Goal: Use online tool/utility: Use online tool/utility

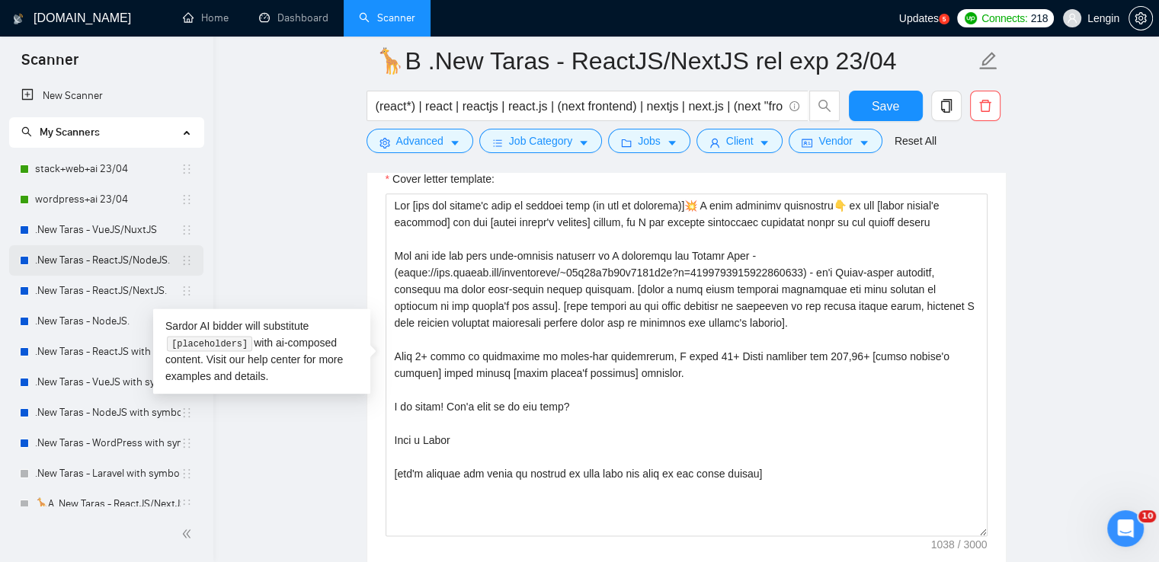
click at [113, 252] on link ".New Taras - ReactJS/NodeJS." at bounding box center [107, 260] width 145 height 30
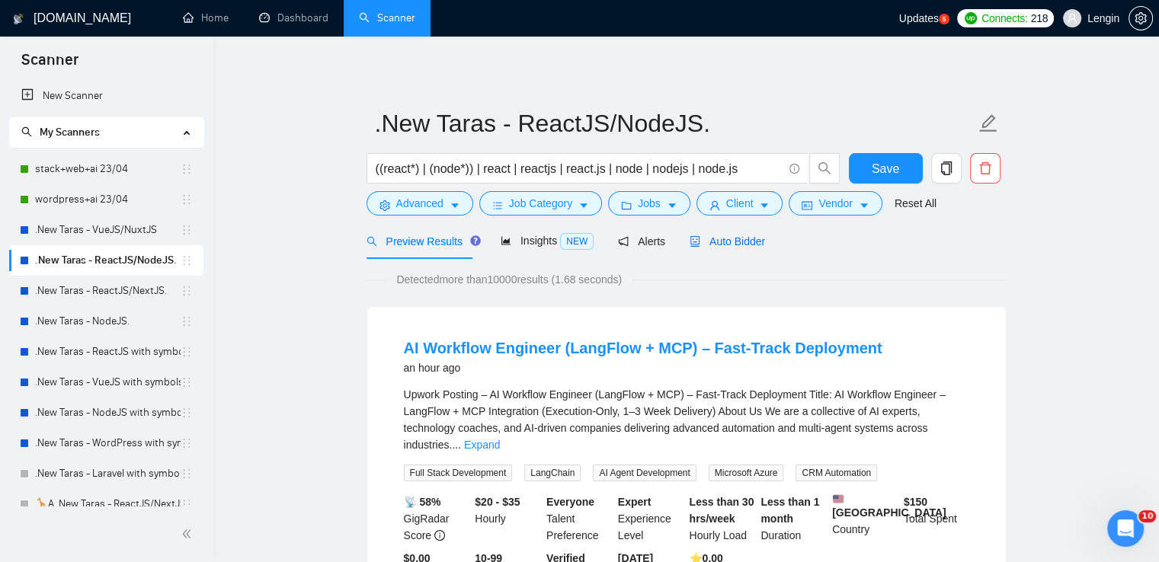
click at [721, 244] on span "Auto Bidder" at bounding box center [726, 241] width 75 height 12
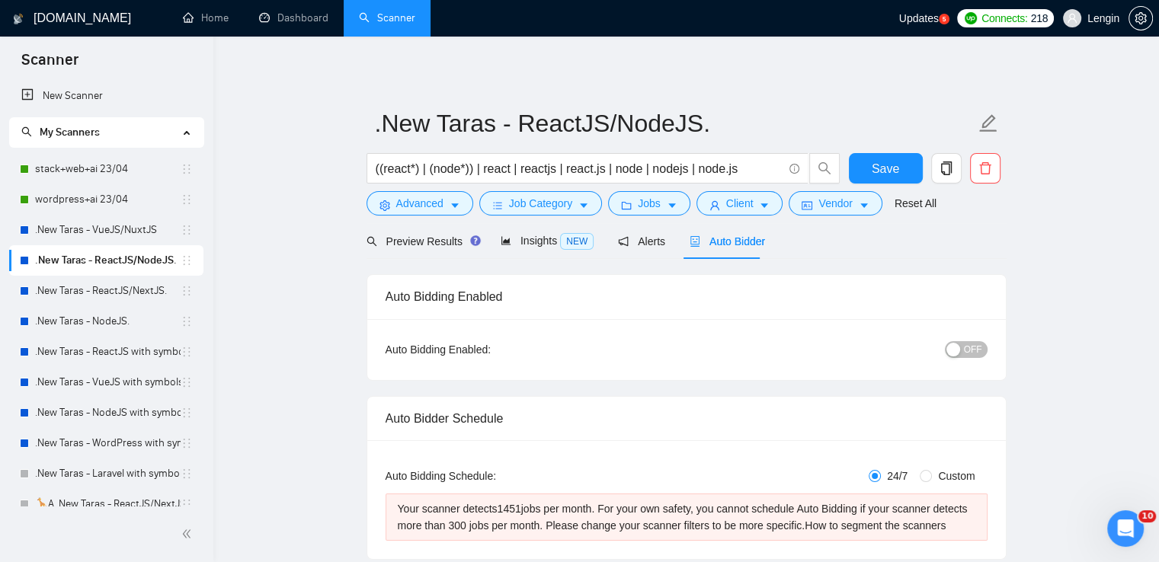
radio input "false"
radio input "true"
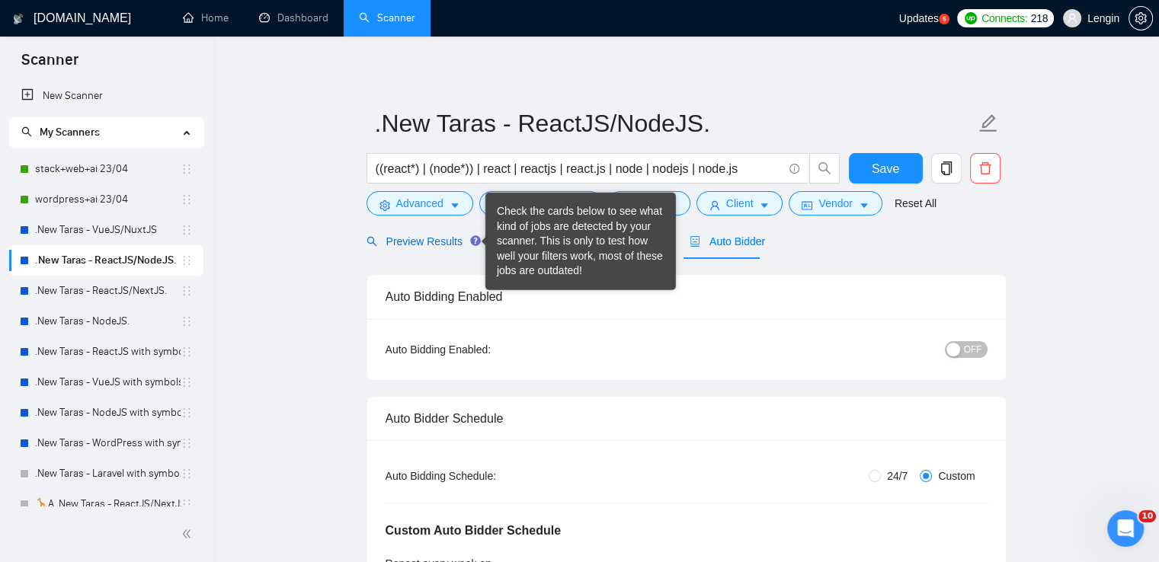
click at [437, 245] on span "Preview Results" at bounding box center [421, 241] width 110 height 12
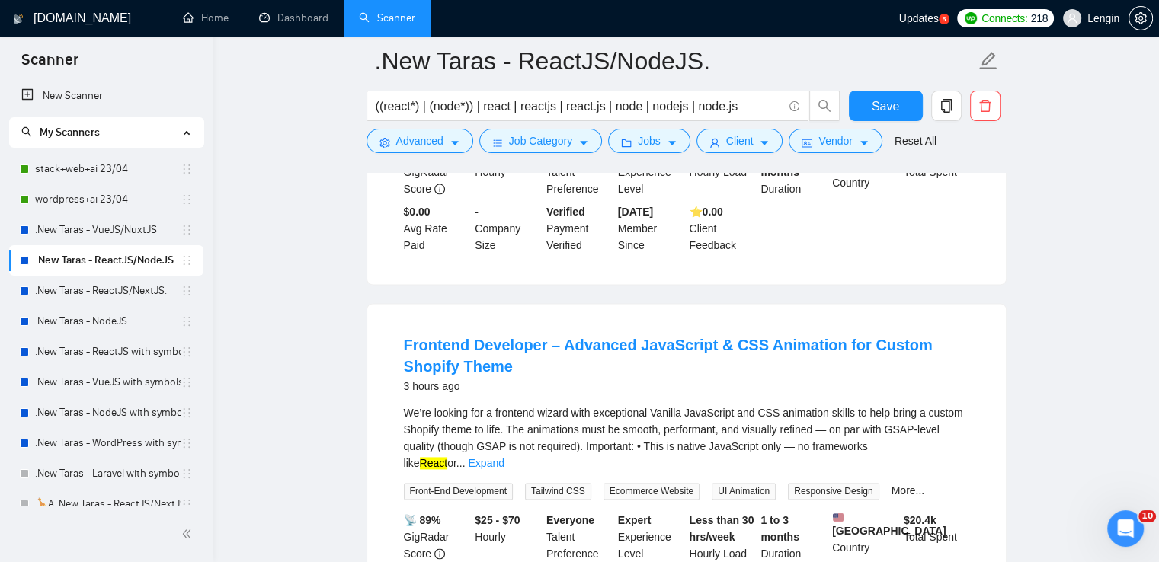
scroll to position [2048, 0]
